Goal: Task Accomplishment & Management: Manage account settings

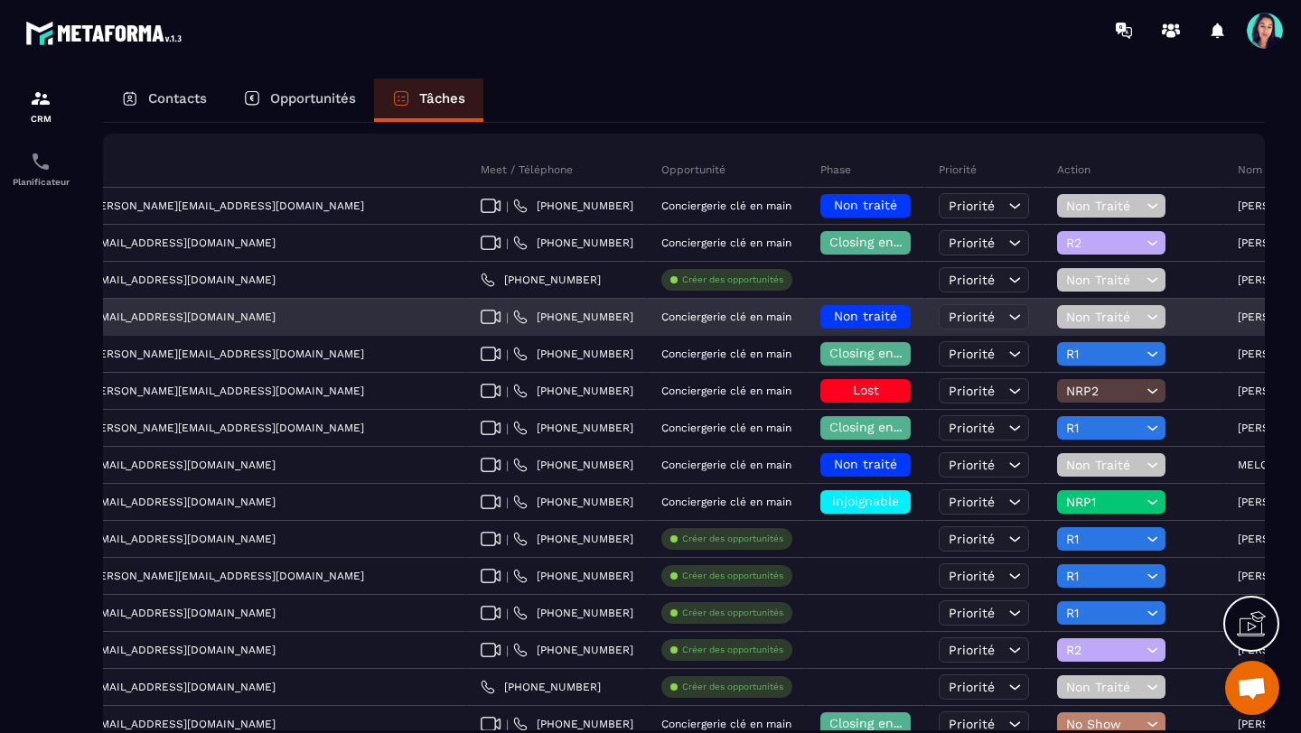
scroll to position [0, 536]
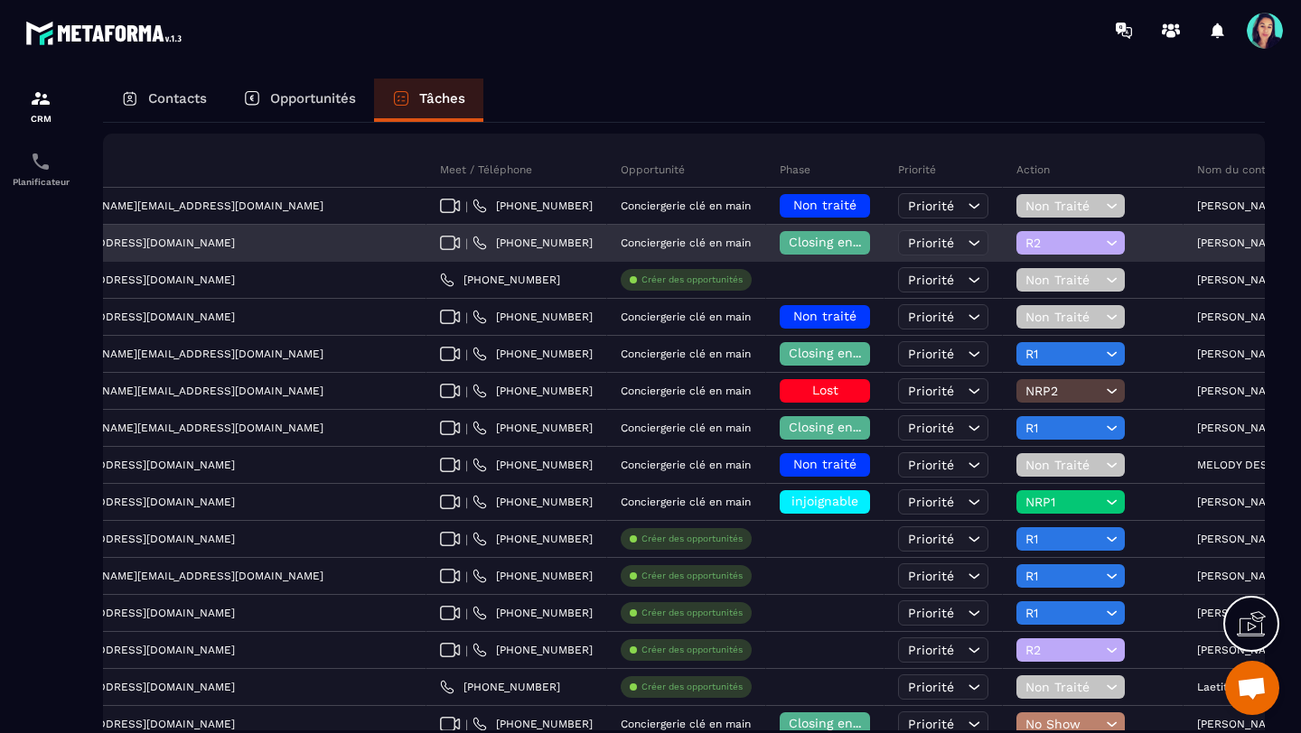
click at [1106, 244] on icon at bounding box center [1111, 243] width 10 height 5
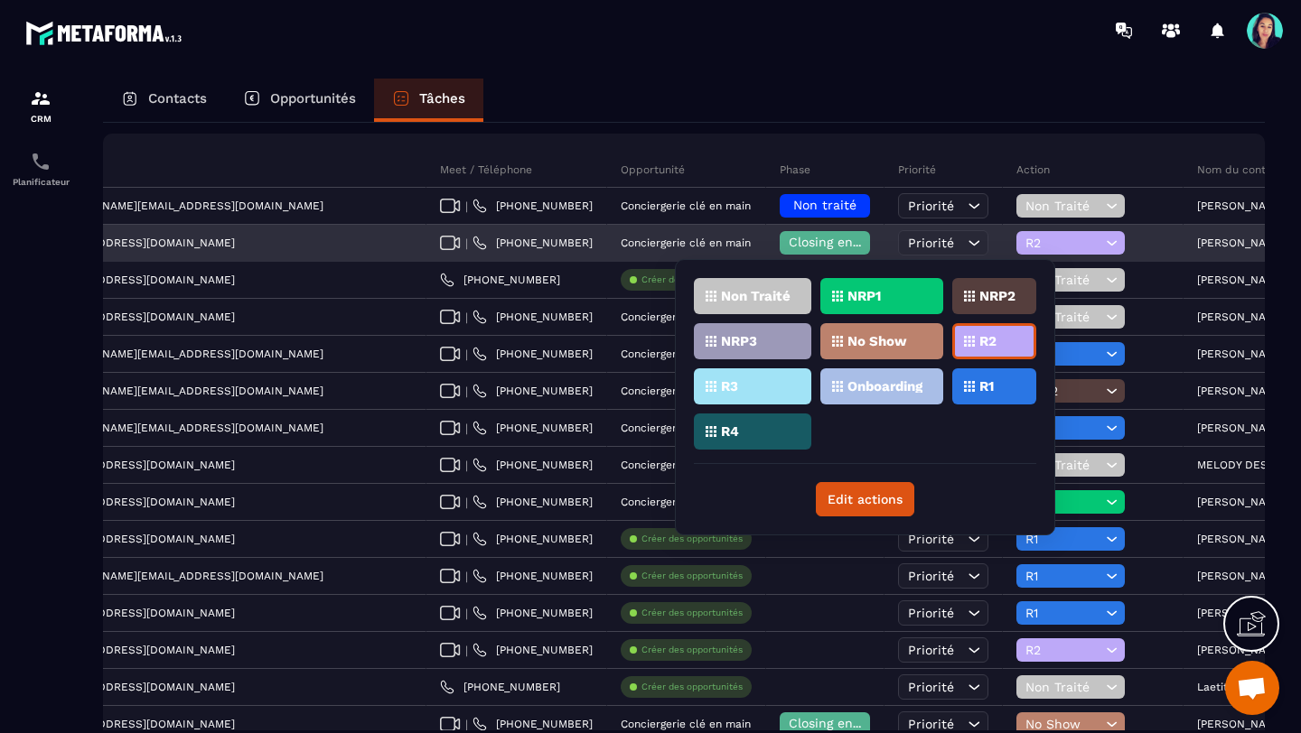
click at [788, 239] on span "Closing en cours" at bounding box center [839, 242] width 103 height 14
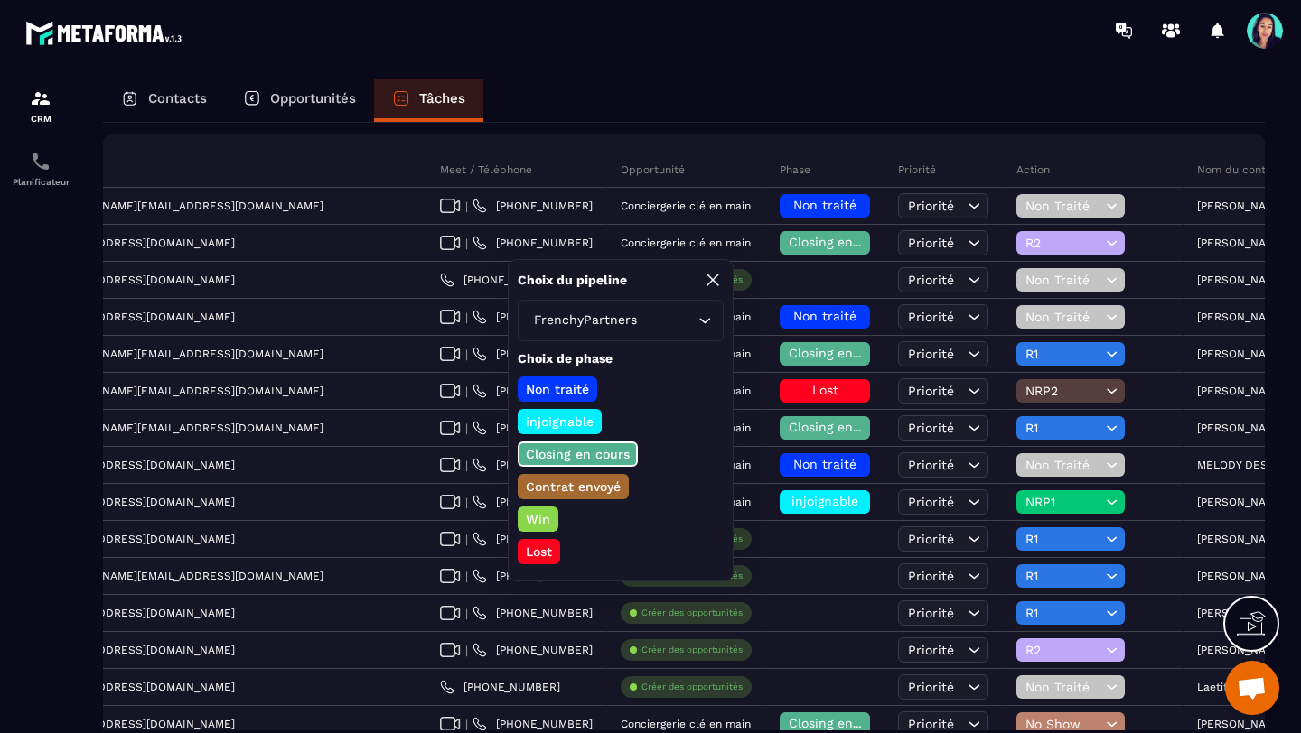
click at [564, 488] on p "Contrat envoyé" at bounding box center [573, 487] width 100 height 18
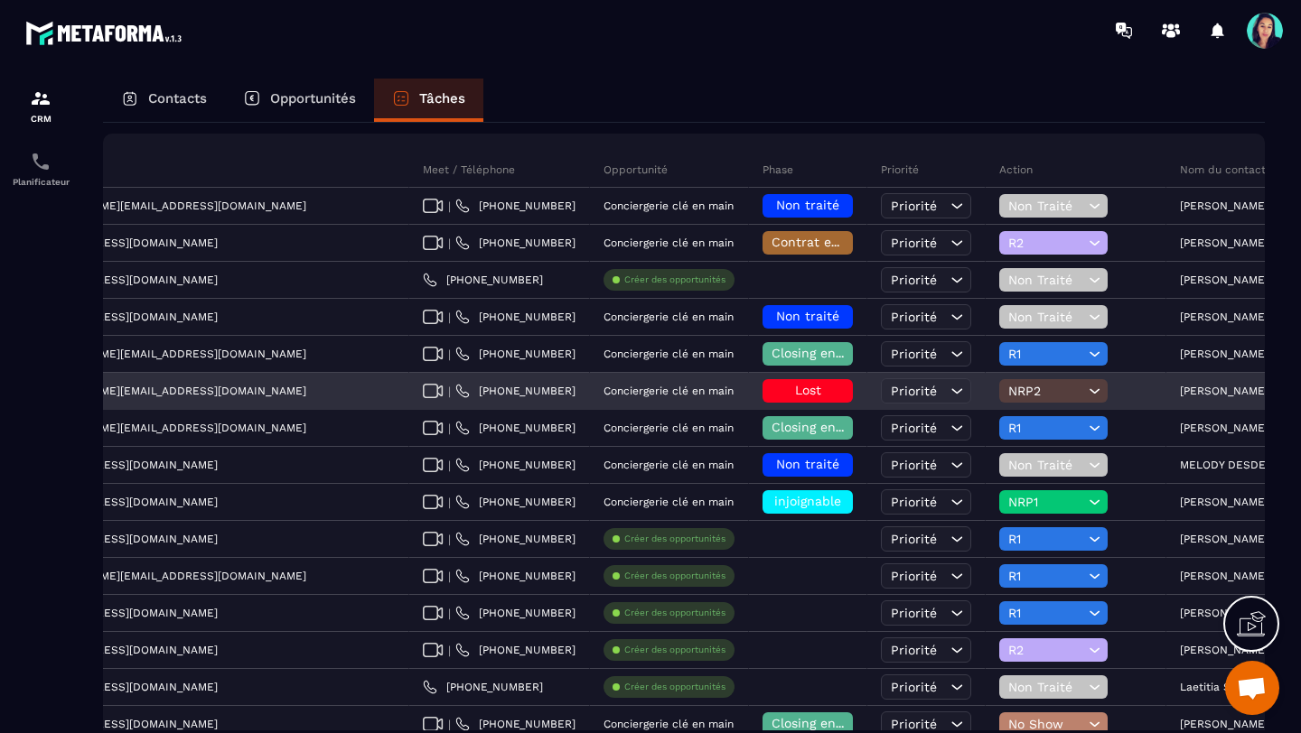
scroll to position [0, 575]
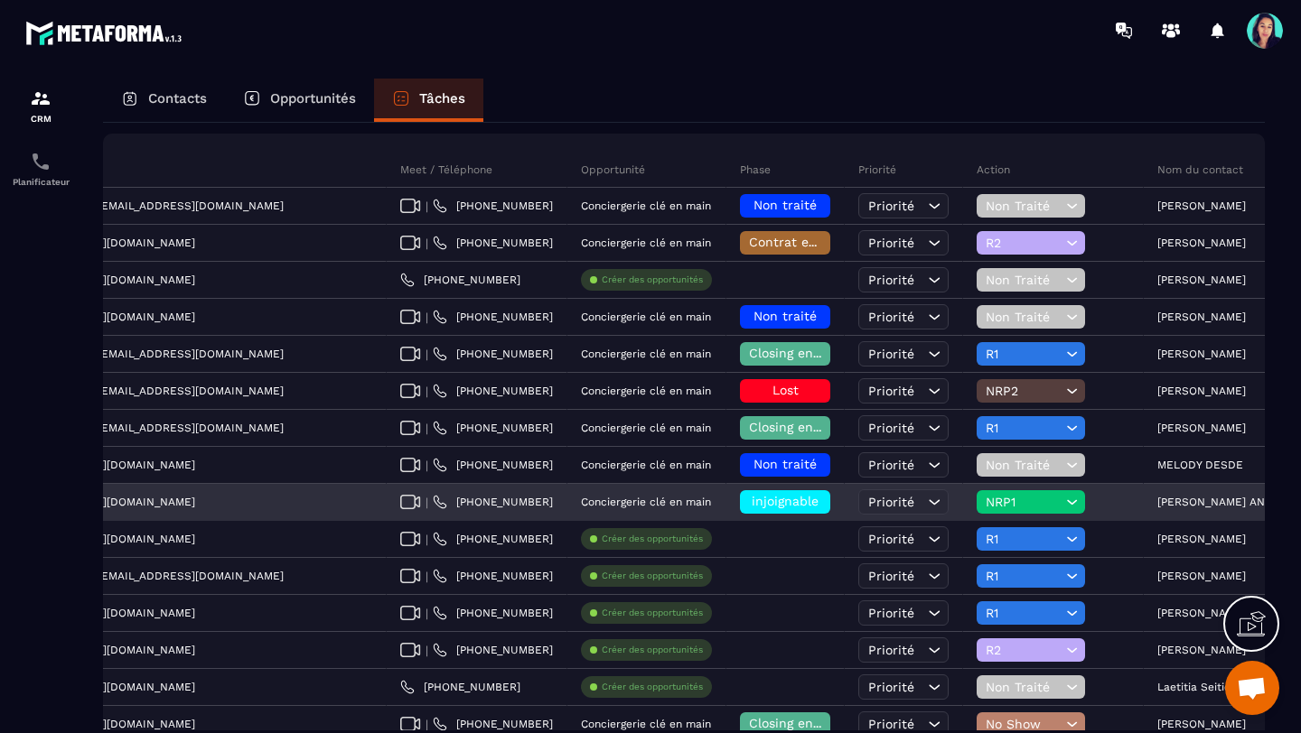
click at [1063, 500] on icon at bounding box center [1071, 502] width 17 height 18
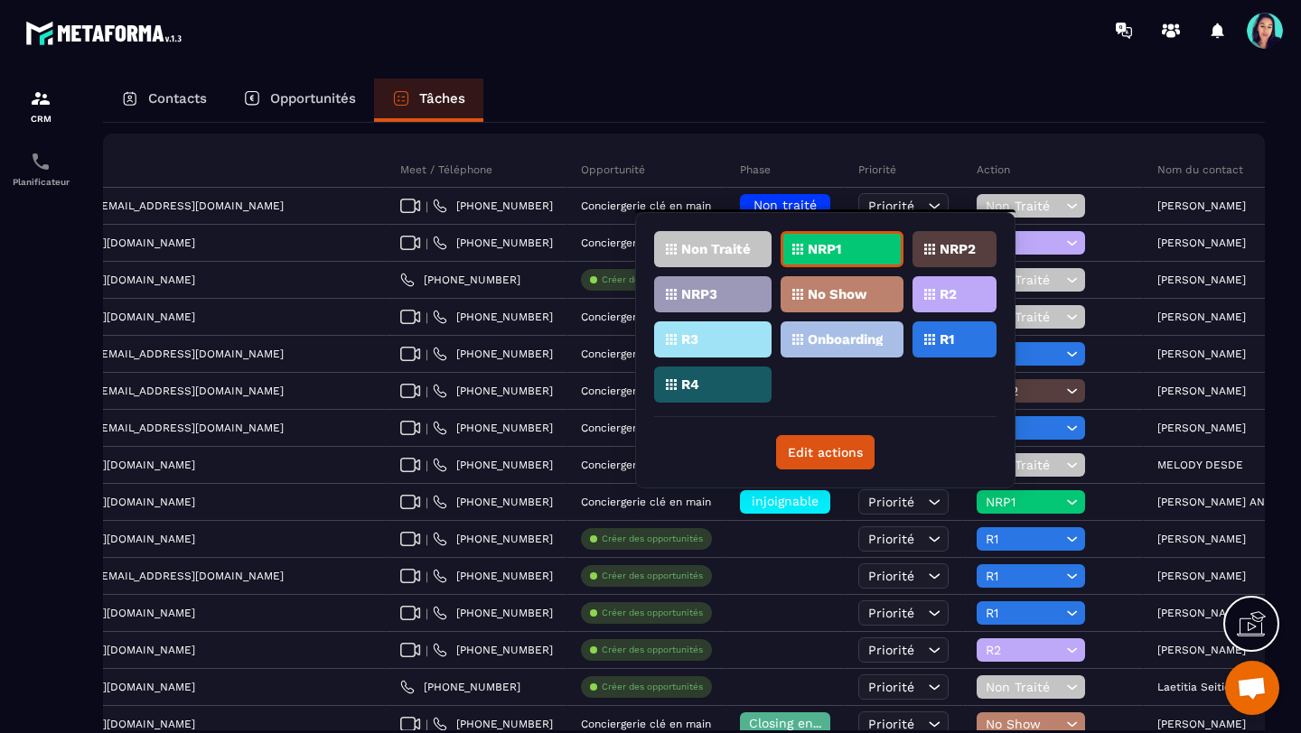
click at [947, 340] on p "R1" at bounding box center [946, 339] width 14 height 13
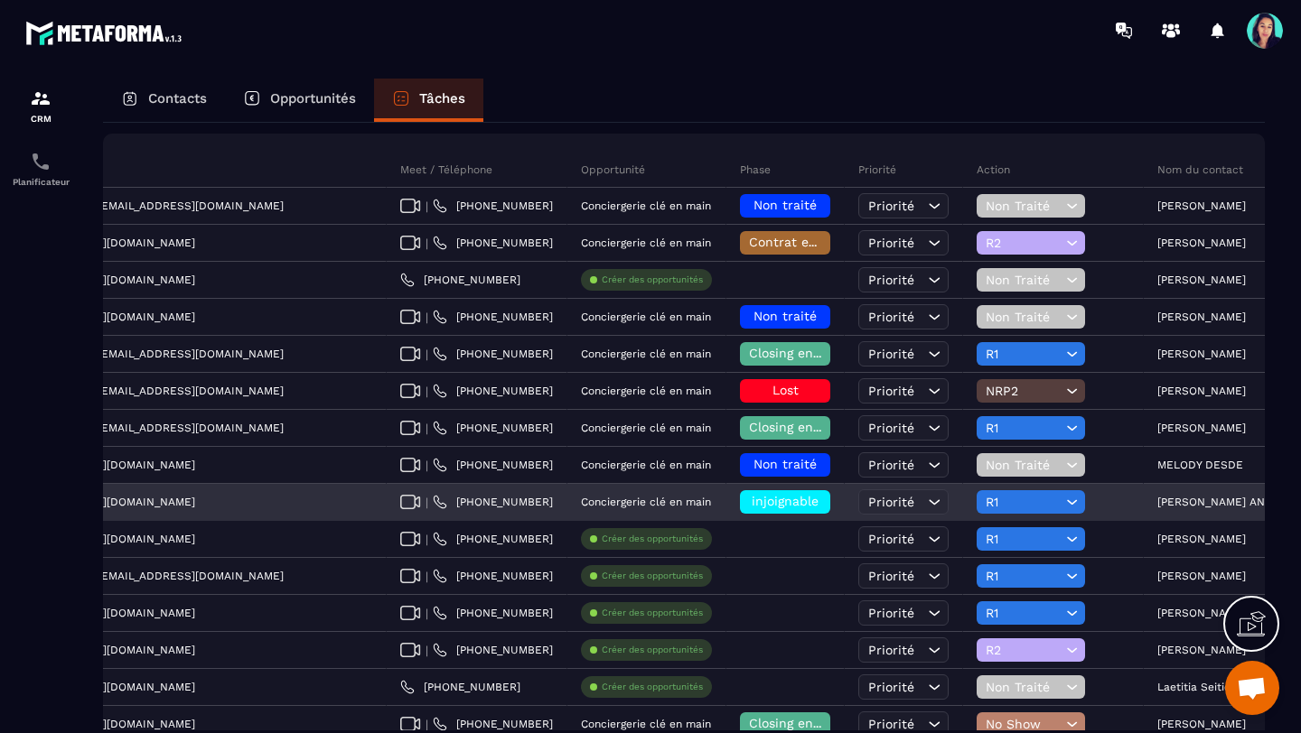
click at [751, 501] on span "injoignable" at bounding box center [784, 501] width 67 height 14
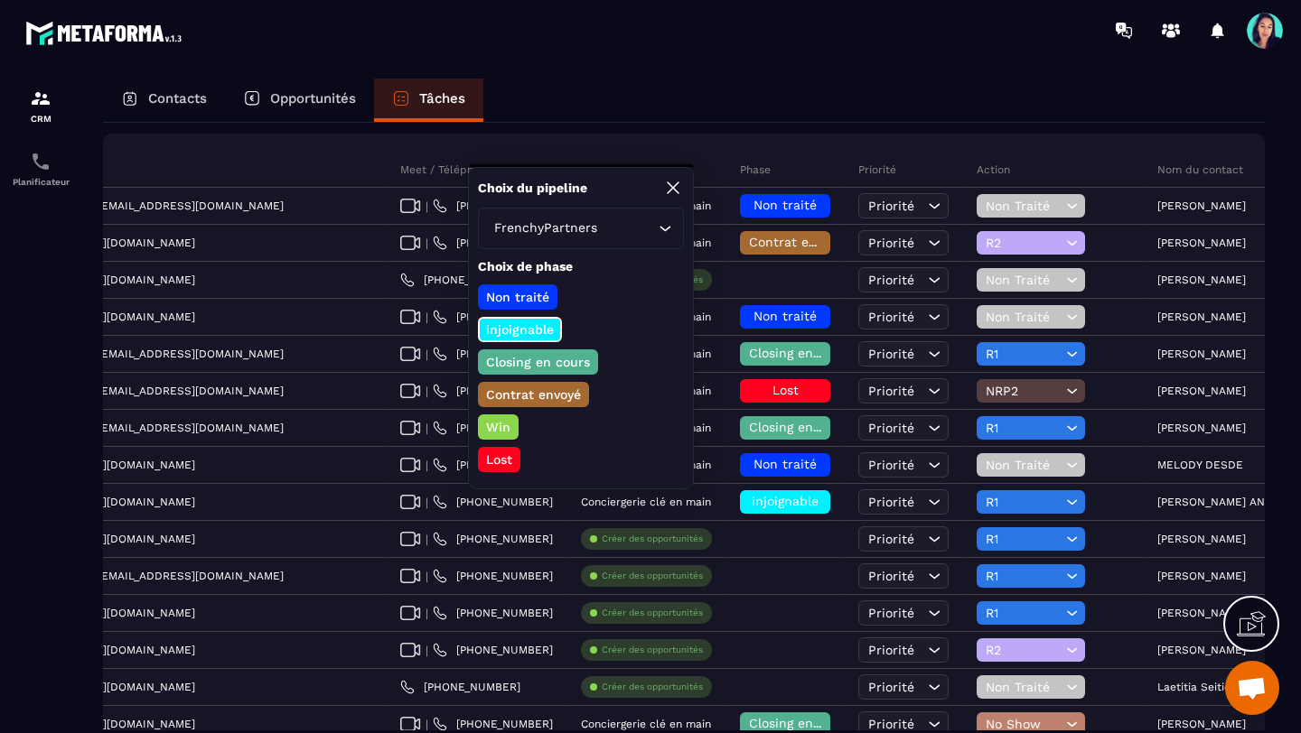
click at [580, 360] on p "Closing en cours" at bounding box center [537, 362] width 109 height 18
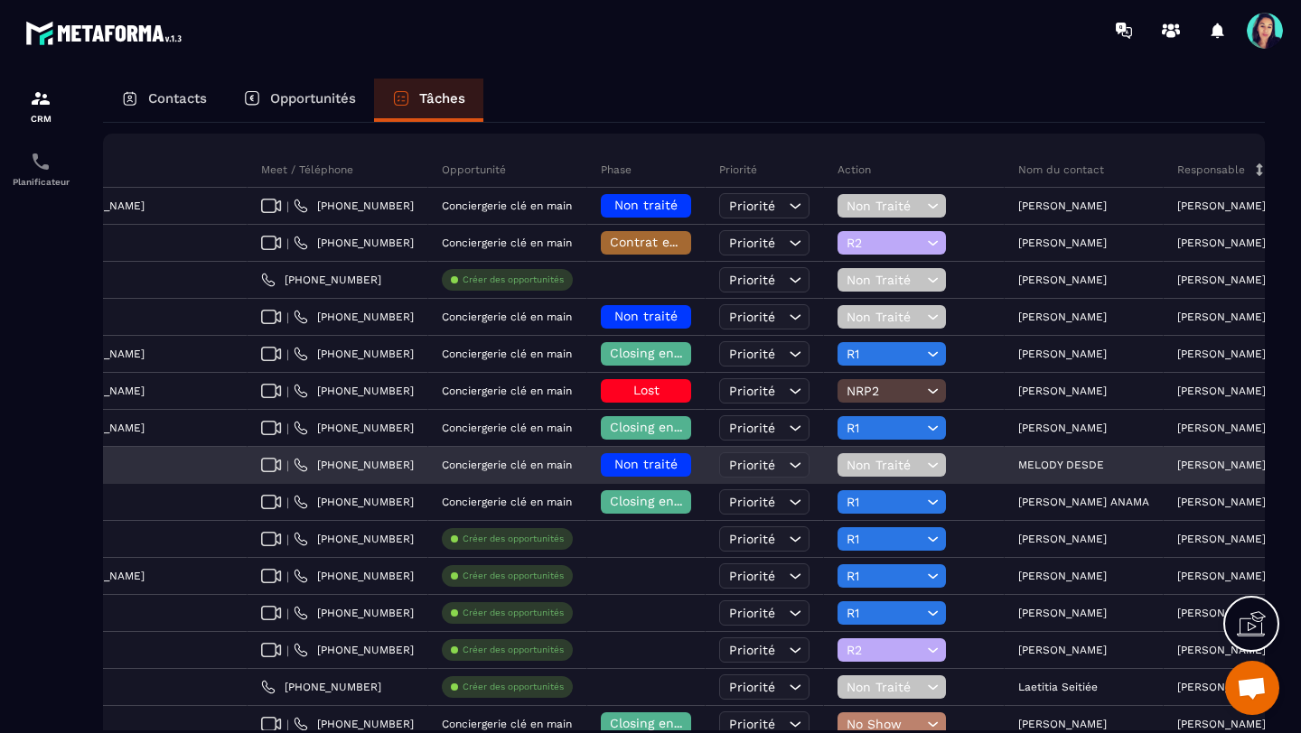
scroll to position [0, 704]
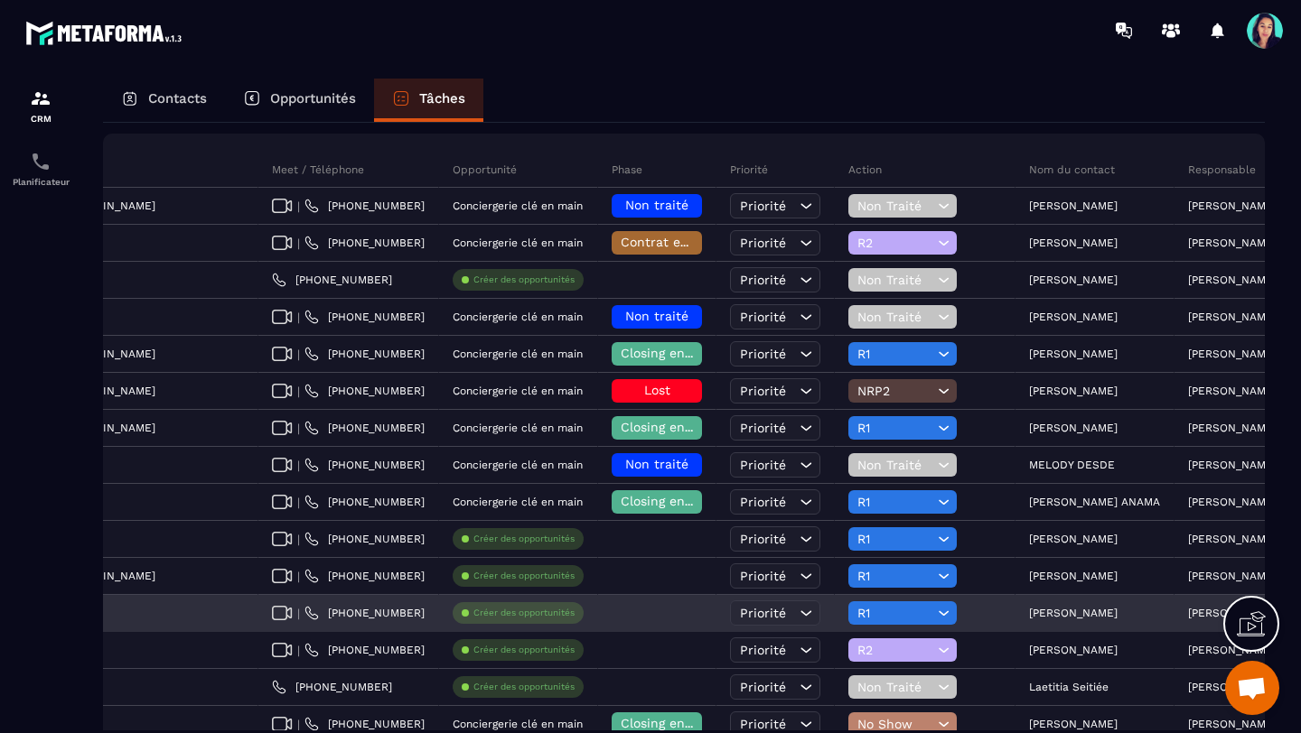
click at [935, 612] on icon at bounding box center [943, 613] width 17 height 18
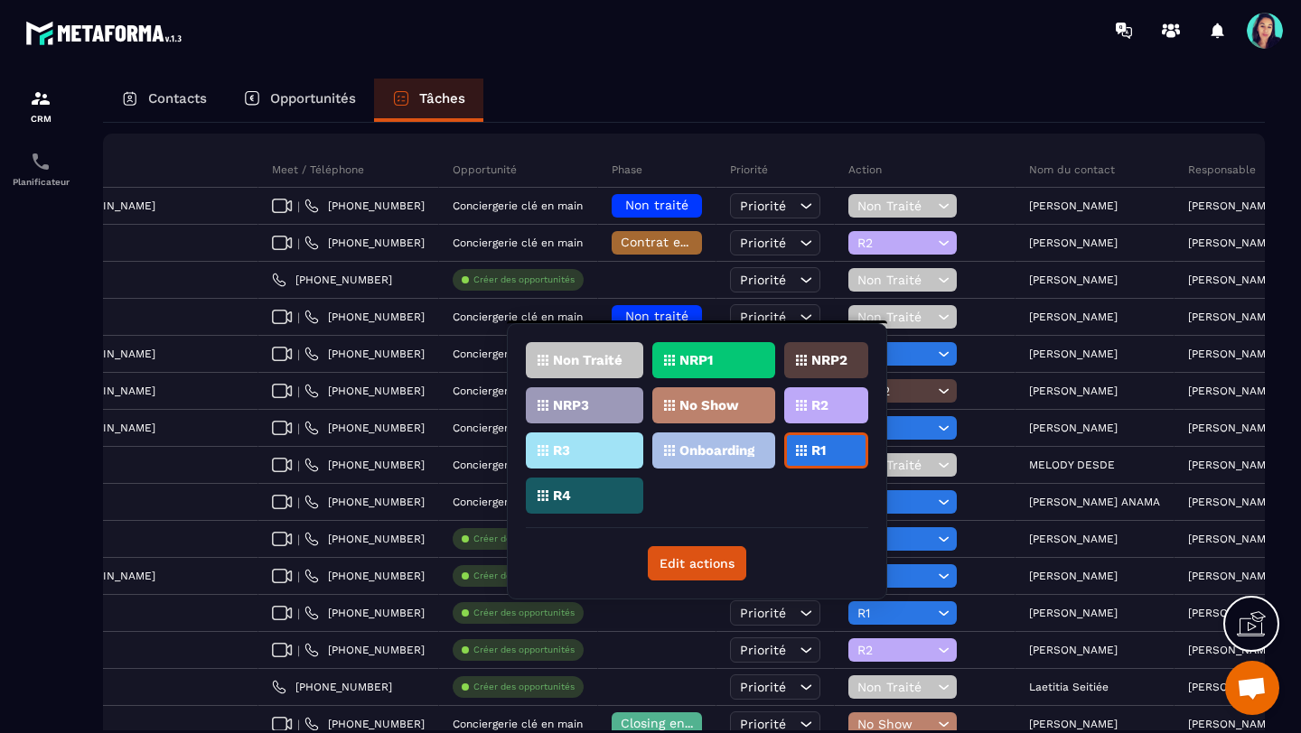
click at [739, 402] on div "No Show" at bounding box center [713, 405] width 123 height 36
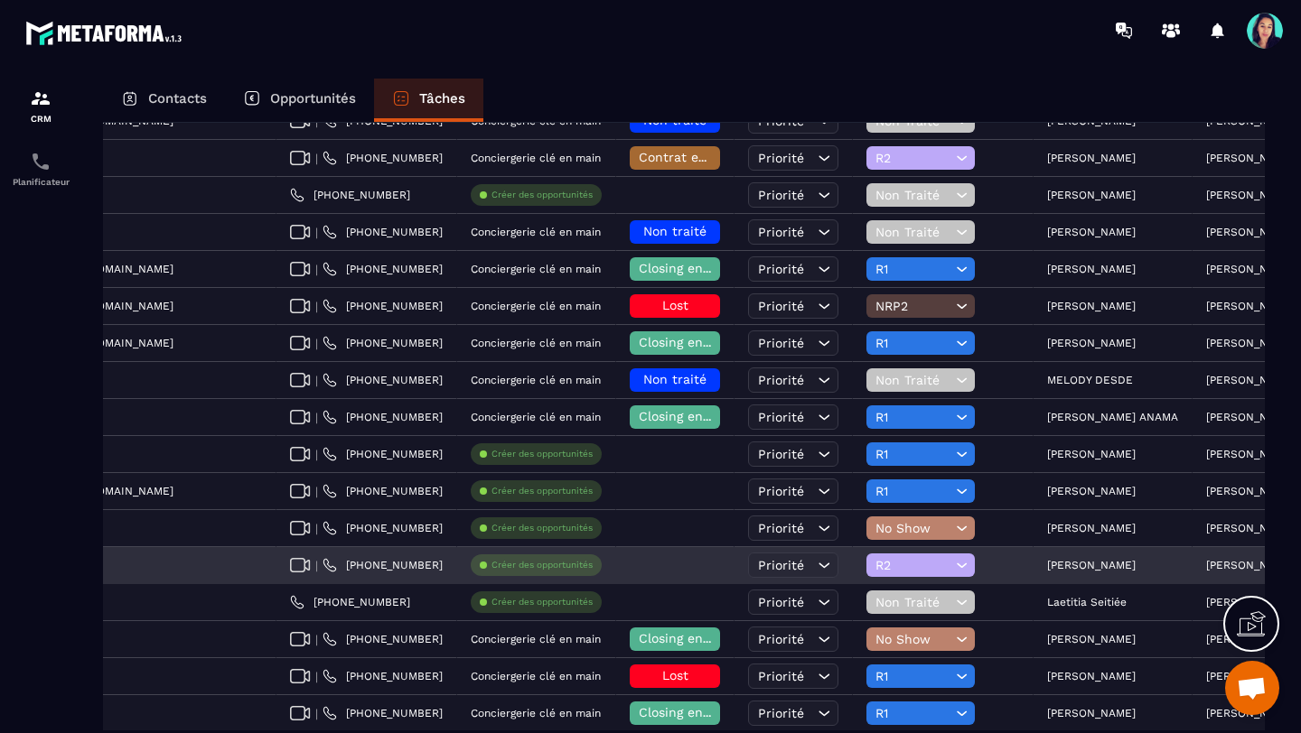
scroll to position [0, 686]
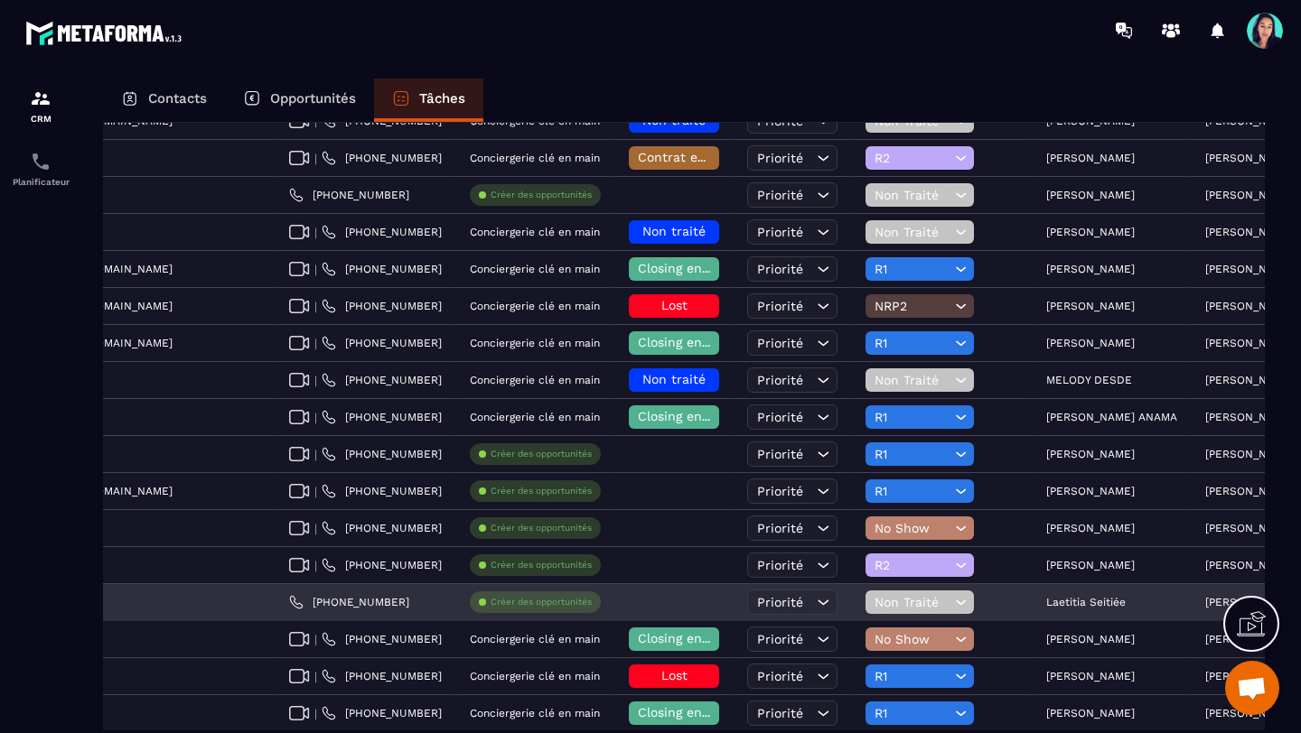
click at [952, 600] on icon at bounding box center [960, 602] width 17 height 18
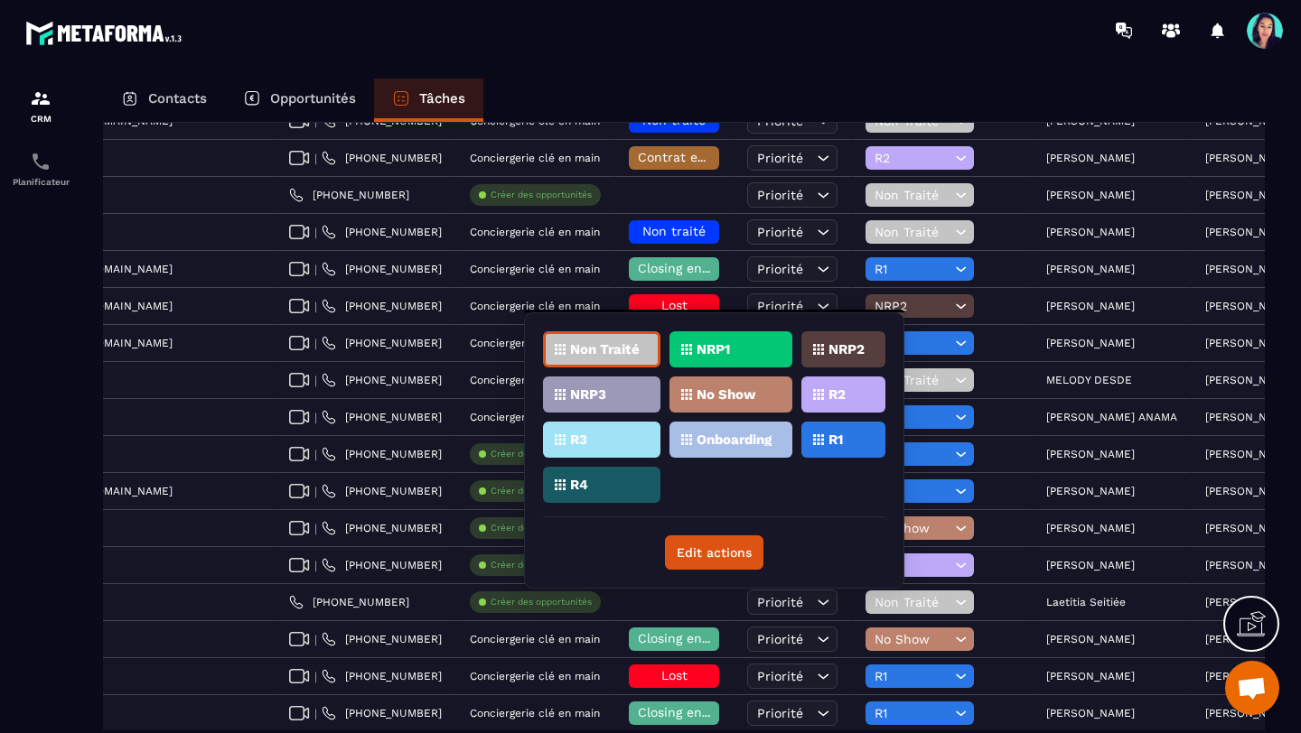
click at [826, 433] on div "R1" at bounding box center [843, 440] width 84 height 36
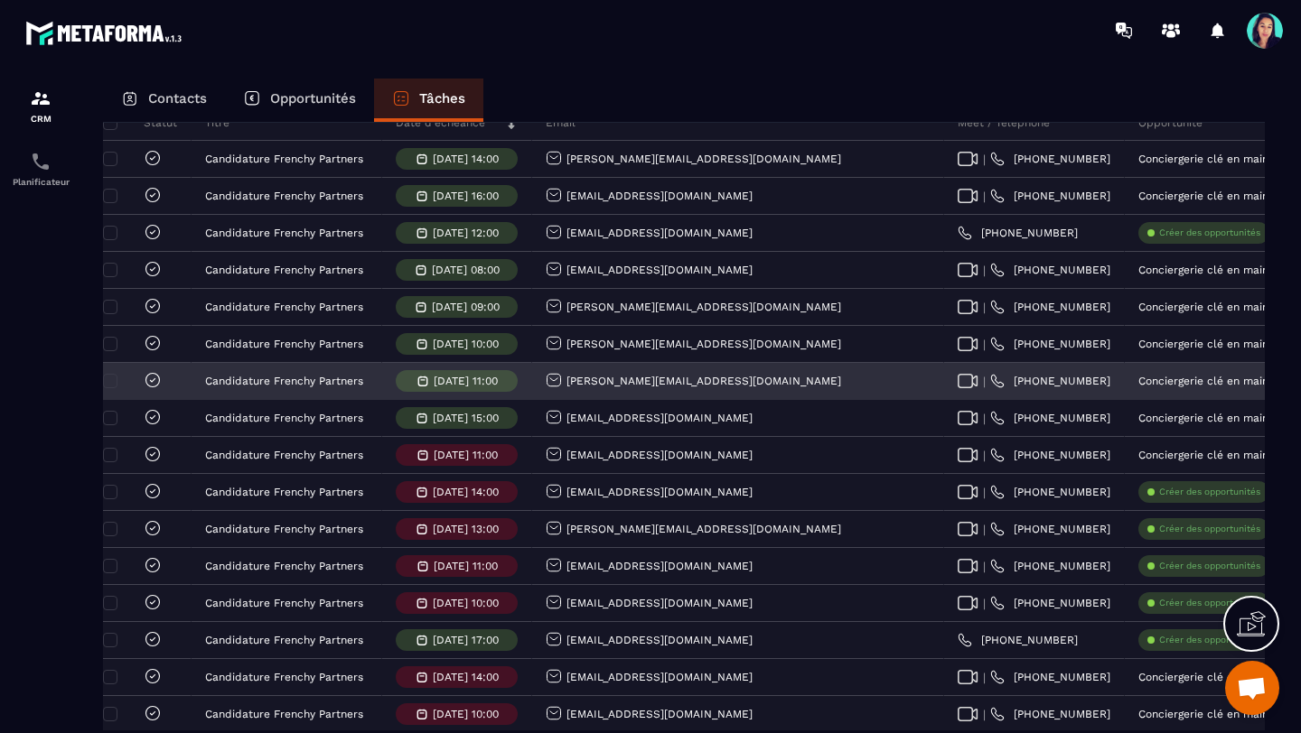
scroll to position [0, 0]
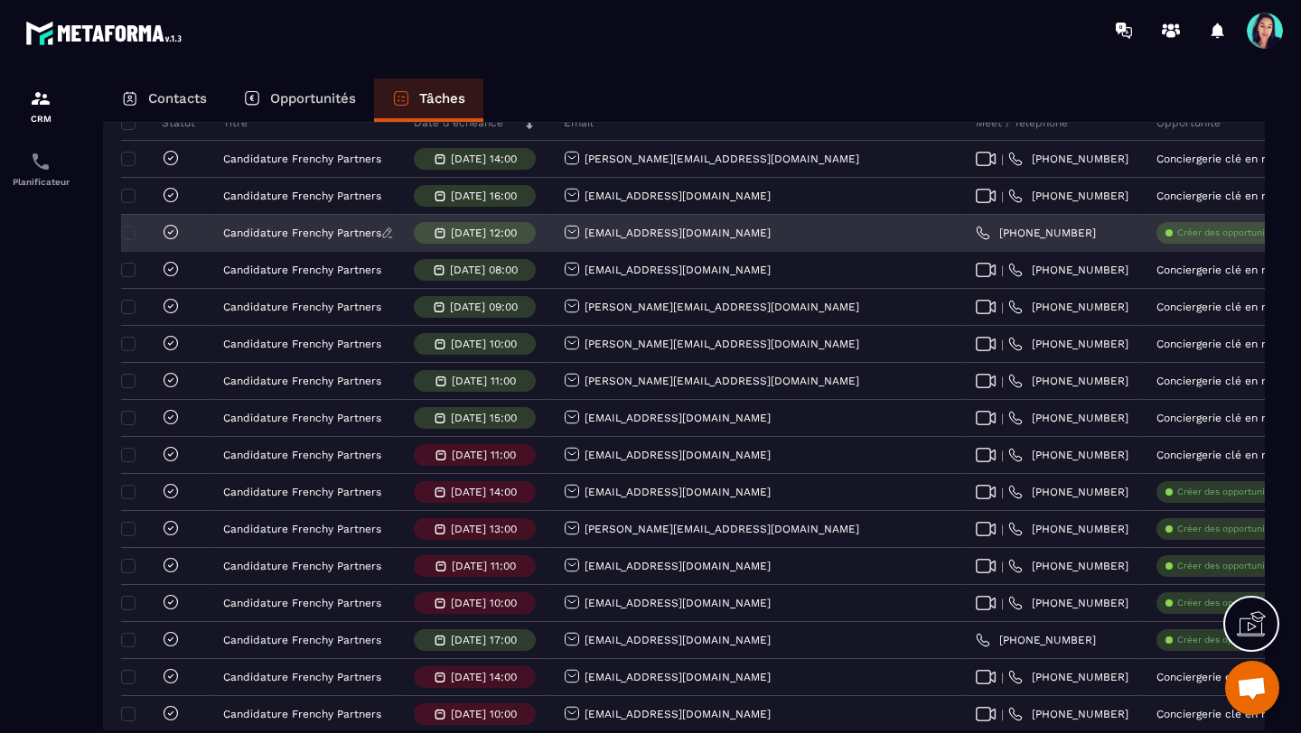
click at [283, 238] on p "Candidature Frenchy Partners" at bounding box center [302, 233] width 158 height 13
